Goal: Task Accomplishment & Management: Manage account settings

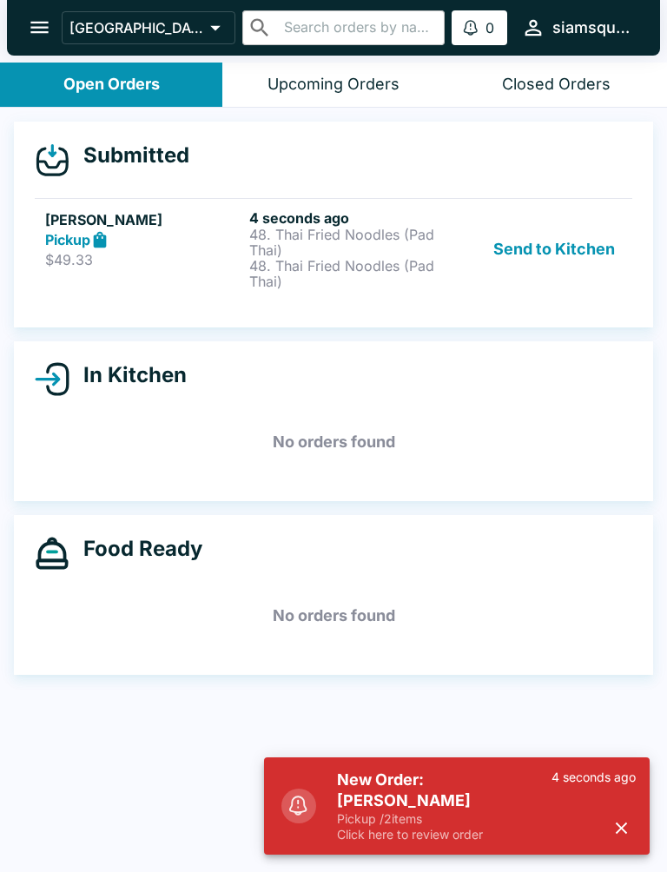
click at [131, 262] on p "$49.33" at bounding box center [143, 259] width 197 height 17
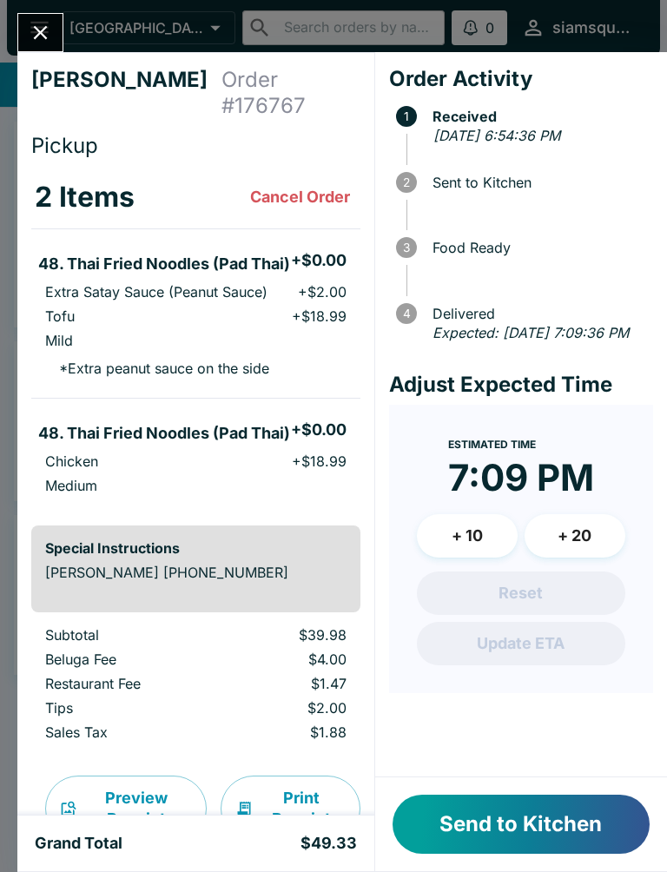
click at [572, 822] on button "Send to Kitchen" at bounding box center [521, 824] width 257 height 59
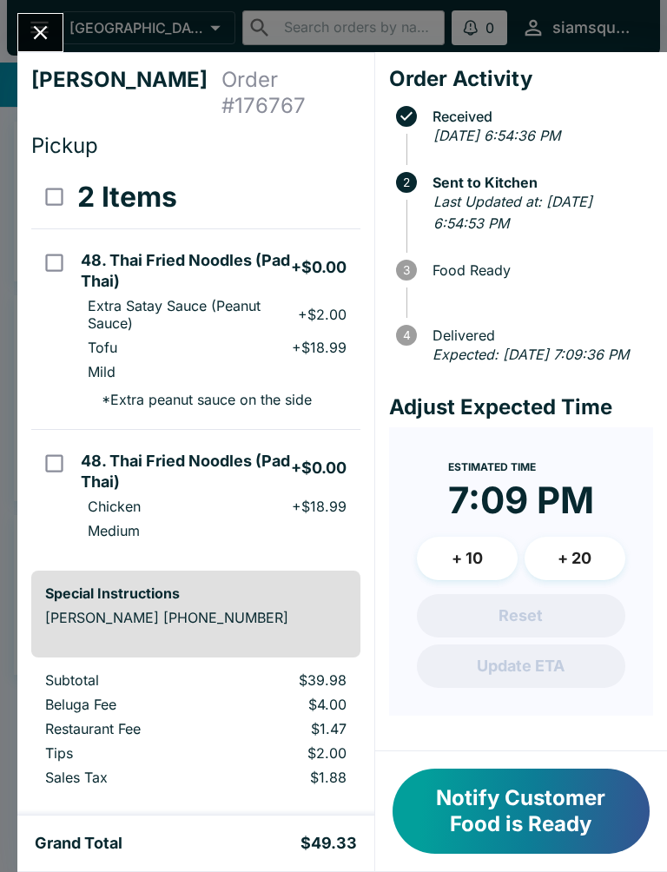
click at [40, 36] on icon "Close" at bounding box center [40, 32] width 23 height 23
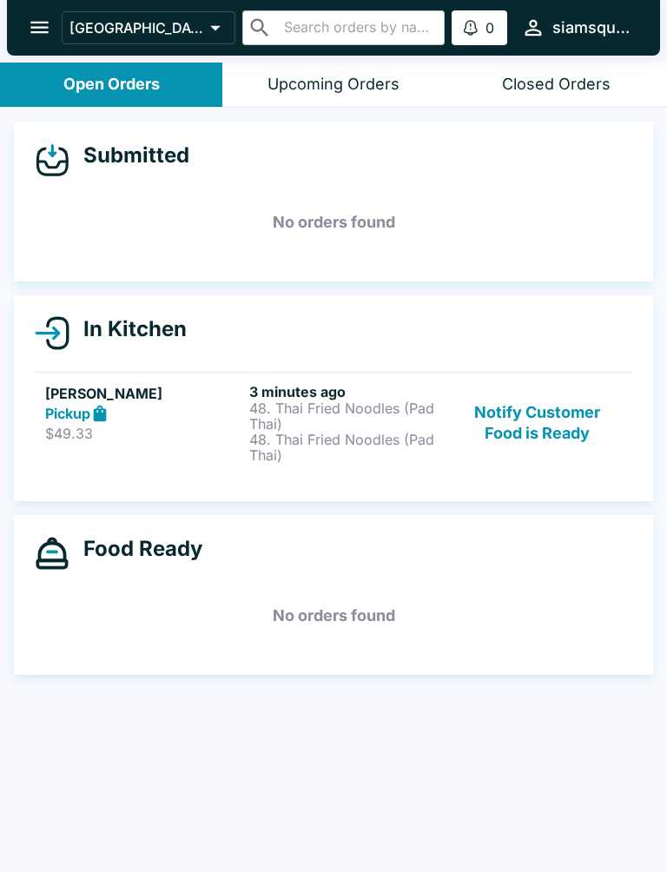
click at [522, 413] on button "Notify Customer Food is Ready" at bounding box center [537, 423] width 169 height 80
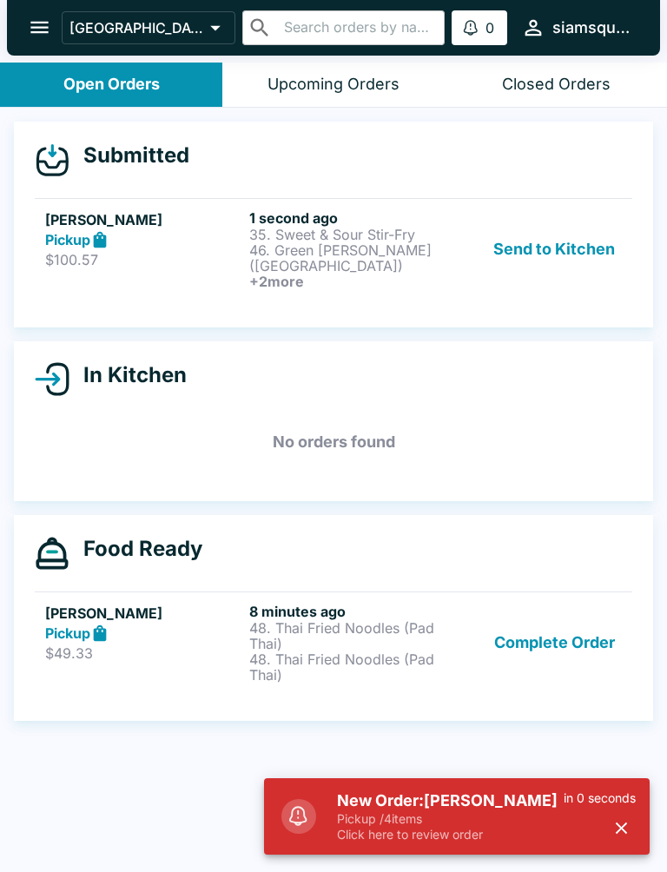
click at [576, 243] on button "Send to Kitchen" at bounding box center [554, 249] width 136 height 80
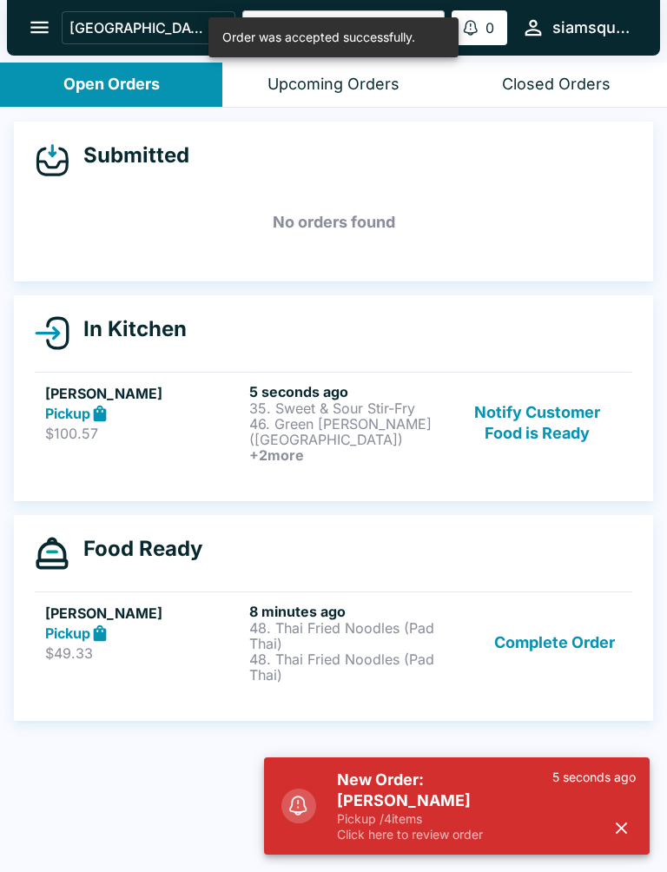
click at [429, 448] on h6 "+ 2 more" at bounding box center [347, 455] width 197 height 16
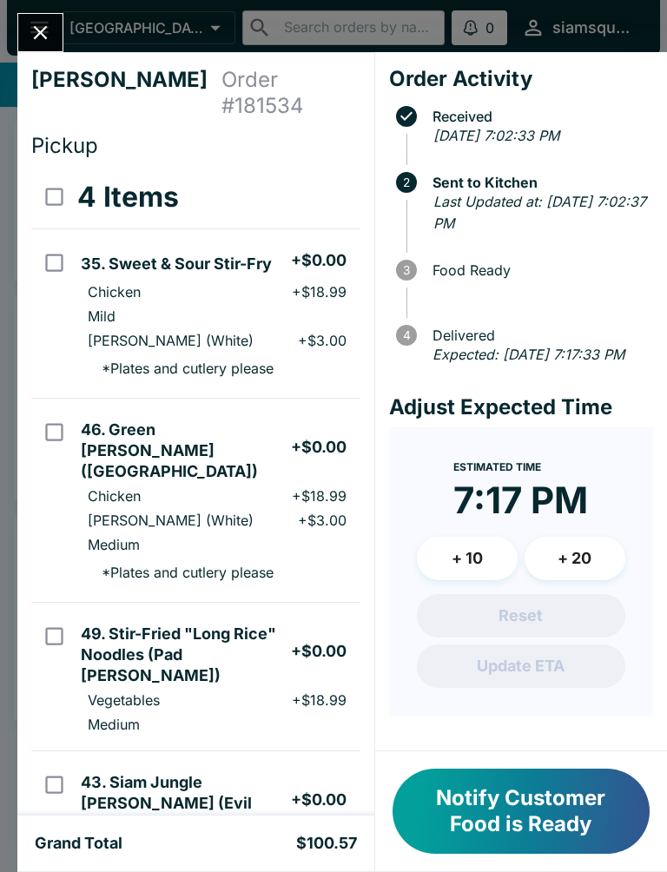
click at [48, 12] on div "[PERSON_NAME] Order # 181534 Pickup 4 Items 35. Sweet & Sour Stir-Fry + $0.00 C…" at bounding box center [333, 436] width 667 height 872
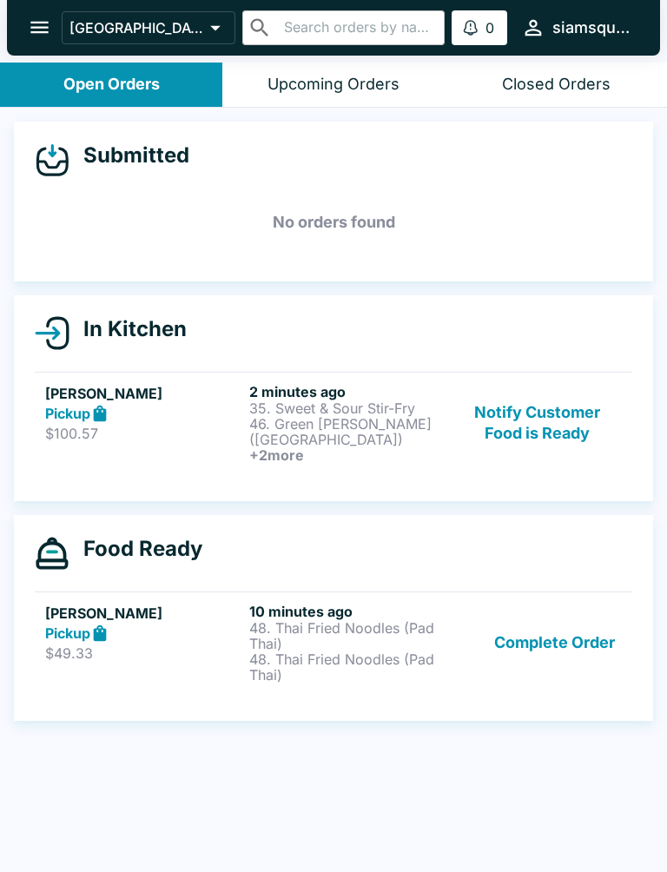
click at [514, 655] on button "Complete Order" at bounding box center [554, 643] width 135 height 80
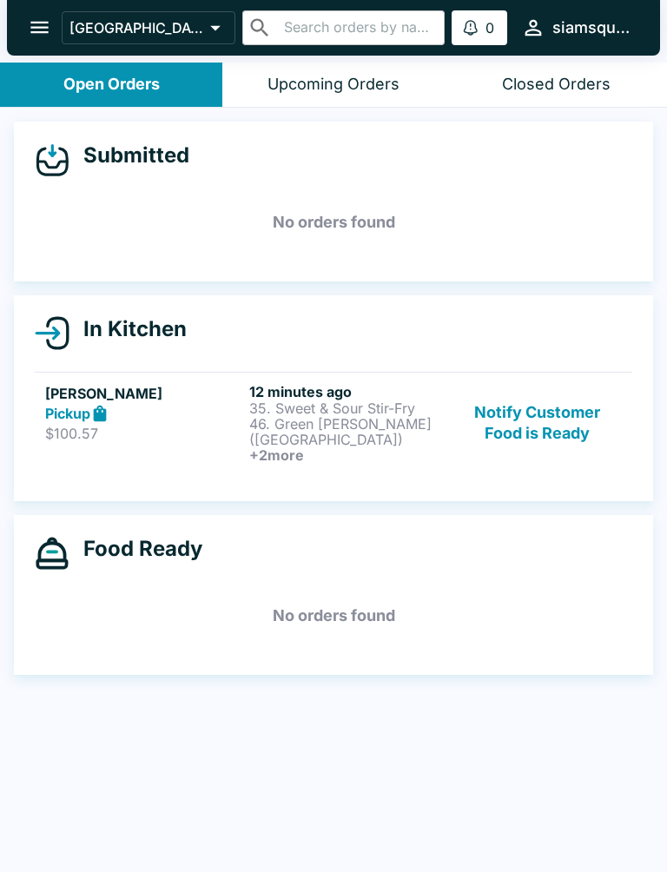
click at [548, 423] on button "Notify Customer Food is Ready" at bounding box center [537, 423] width 169 height 80
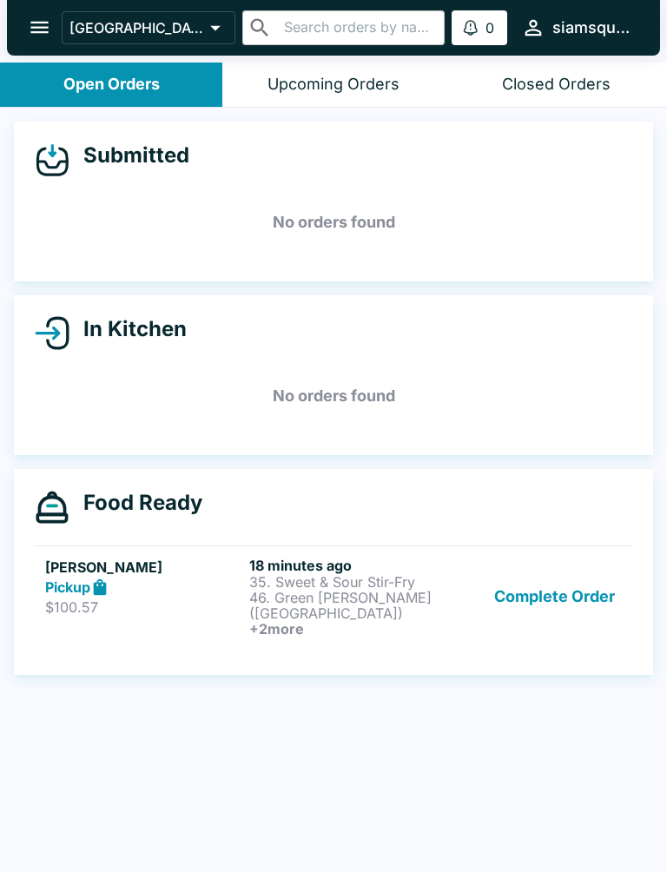
click at [201, 576] on h5 "[PERSON_NAME]" at bounding box center [143, 567] width 197 height 21
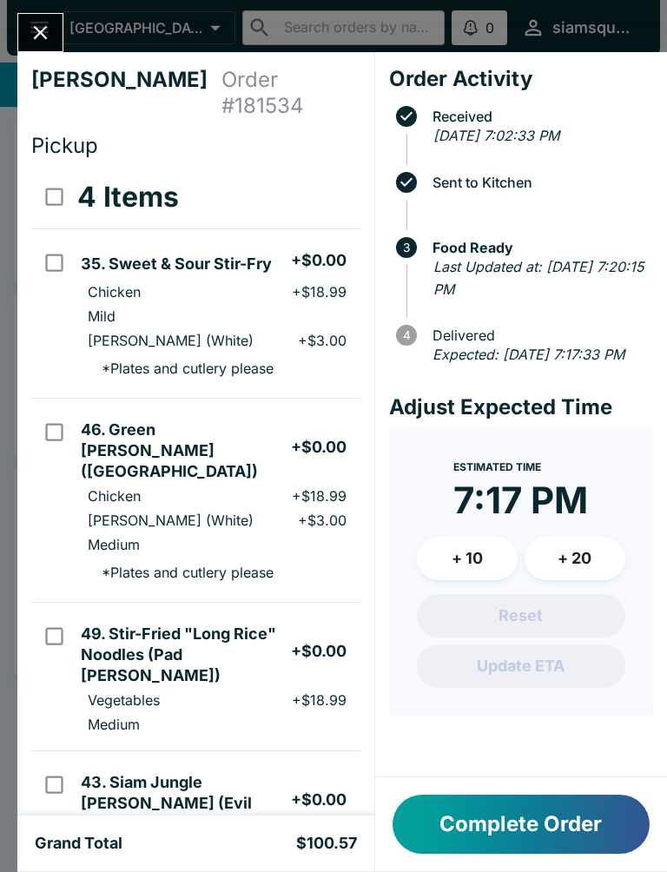
click at [46, 26] on icon "Close" at bounding box center [41, 33] width 14 height 14
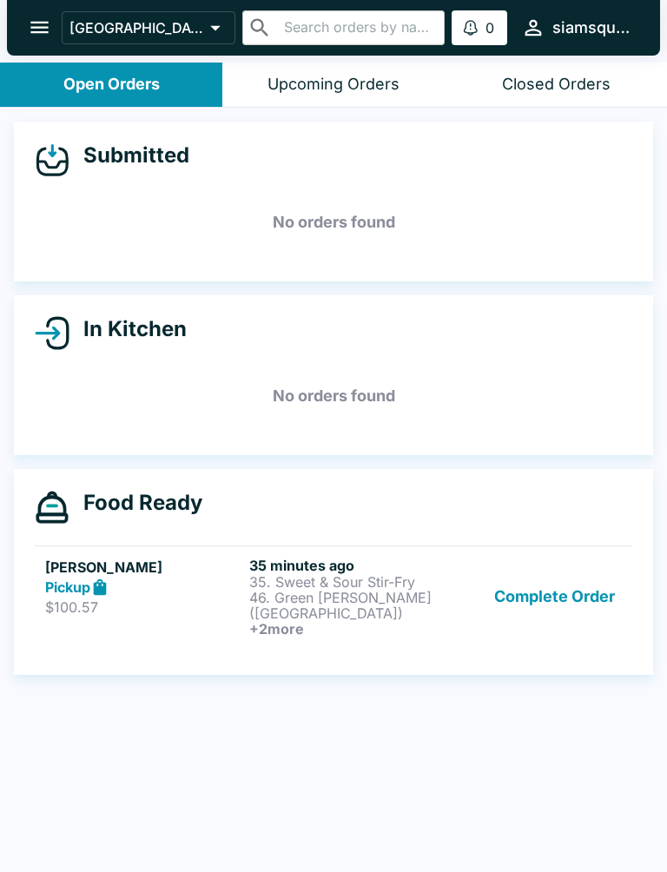
click at [344, 597] on p "46. Green [PERSON_NAME] ([GEOGRAPHIC_DATA])" at bounding box center [347, 605] width 197 height 31
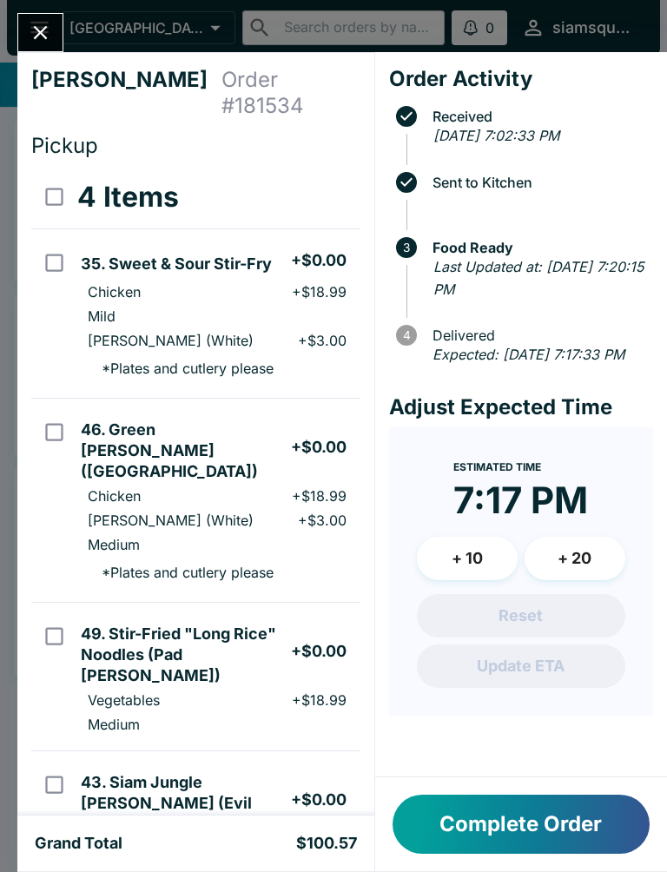
click at [43, 33] on icon "Close" at bounding box center [40, 32] width 23 height 23
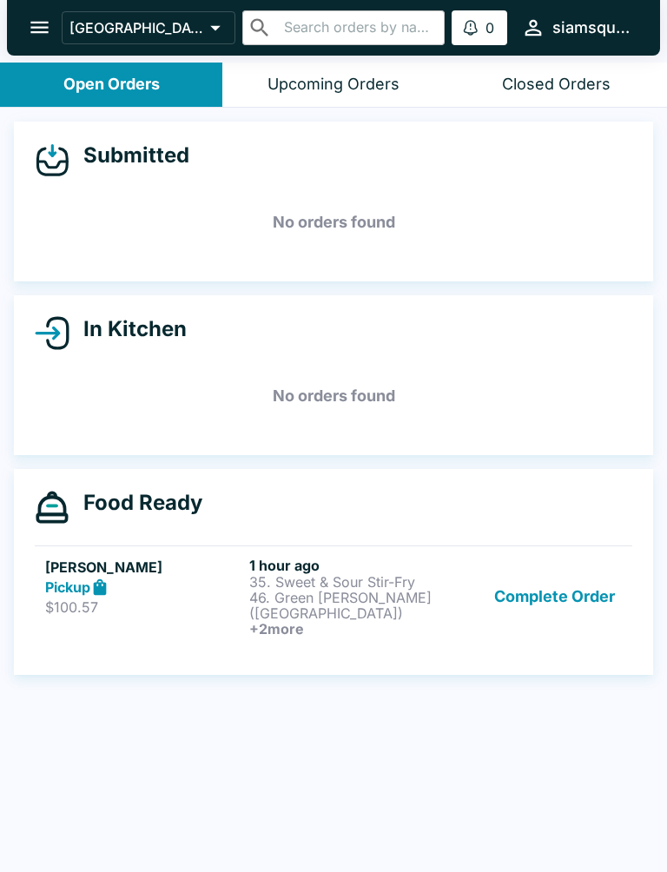
scroll to position [3, 0]
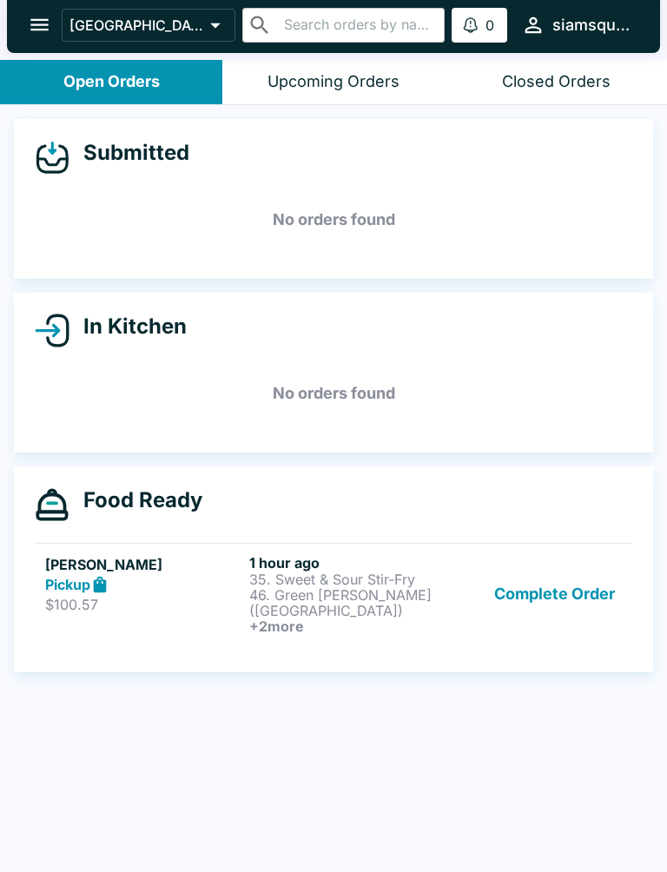
click at [523, 608] on button "Complete Order" at bounding box center [554, 594] width 135 height 80
